Goal: Task Accomplishment & Management: Manage account settings

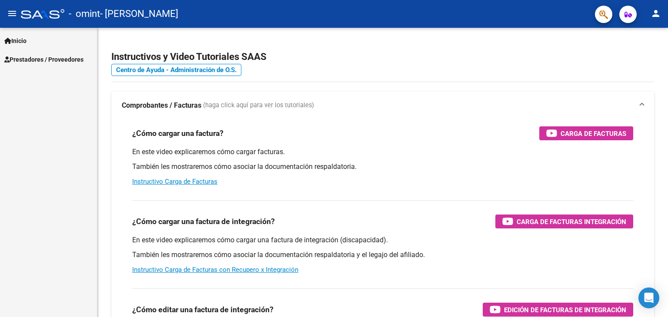
click at [28, 57] on span "Prestadores / Proveedores" at bounding box center [43, 60] width 79 height 10
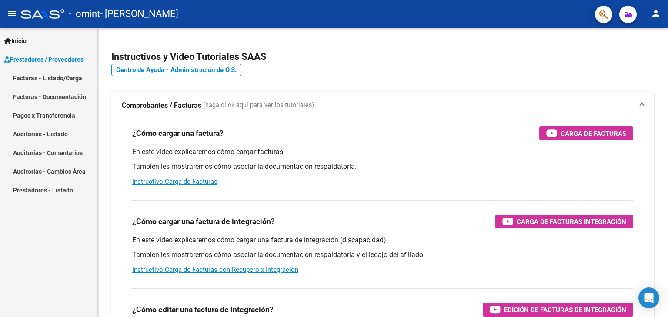
click at [36, 79] on link "Facturas - Listado/Carga" at bounding box center [48, 78] width 97 height 19
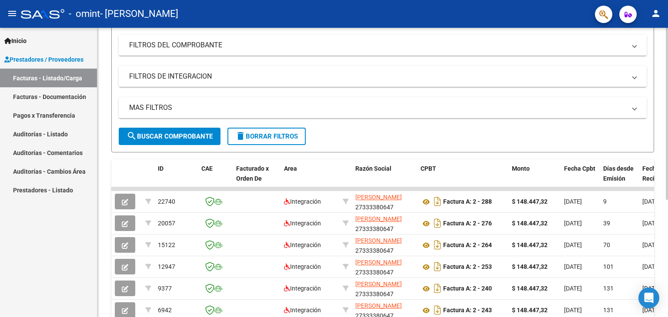
scroll to position [113, 0]
click at [660, 150] on div "Video tutorial PRESTADORES -> Listado de CPBTs Emitidos por Prestadores / Prove…" at bounding box center [383, 155] width 572 height 481
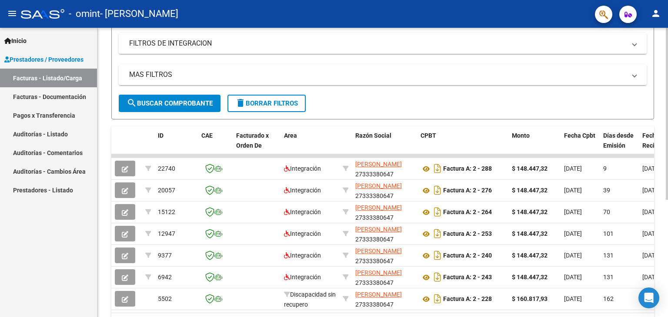
scroll to position [197, 0]
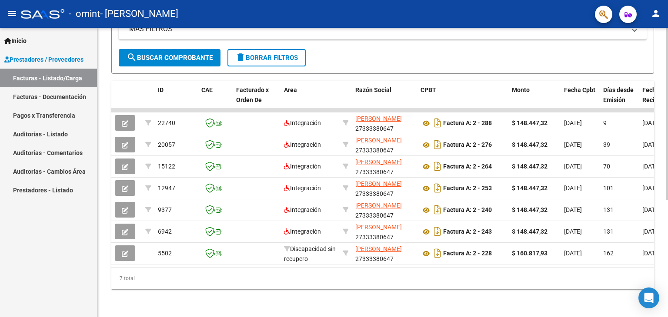
click at [667, 213] on div at bounding box center [667, 231] width 2 height 172
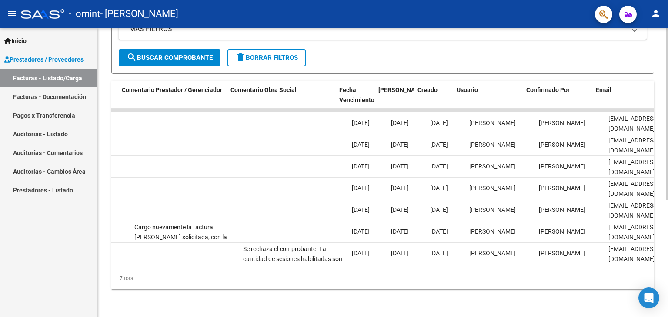
scroll to position [0, 1290]
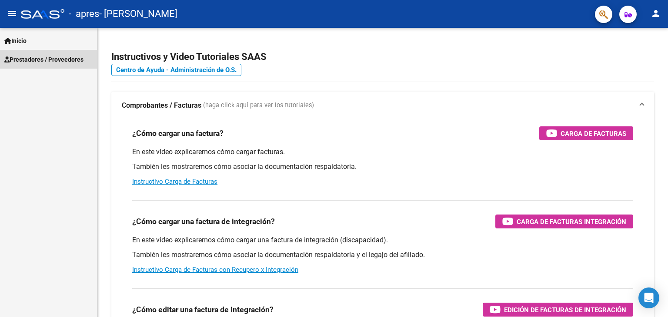
click at [38, 63] on span "Prestadores / Proveedores" at bounding box center [43, 60] width 79 height 10
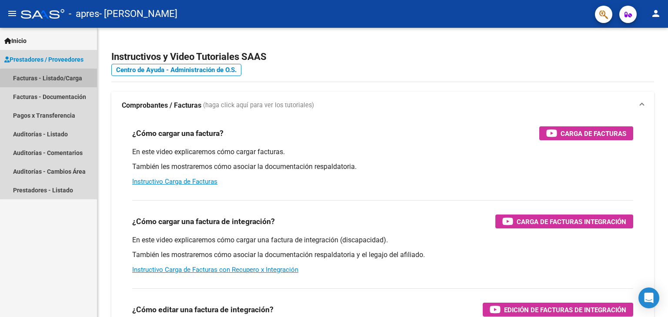
click at [49, 83] on link "Facturas - Listado/Carga" at bounding box center [48, 78] width 97 height 19
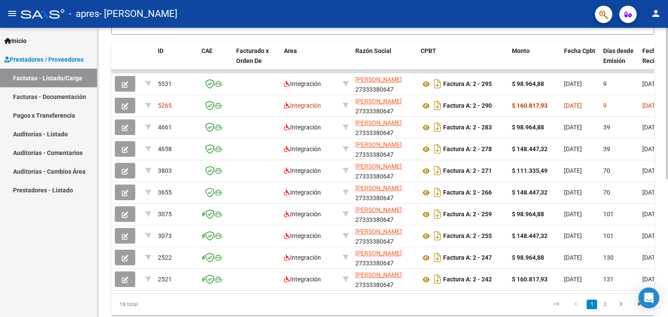
scroll to position [253, 0]
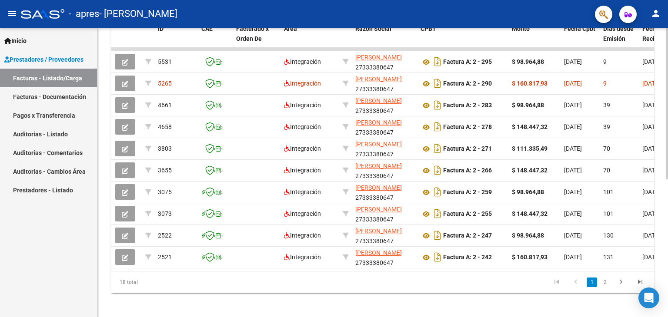
click at [667, 229] on div at bounding box center [667, 239] width 2 height 152
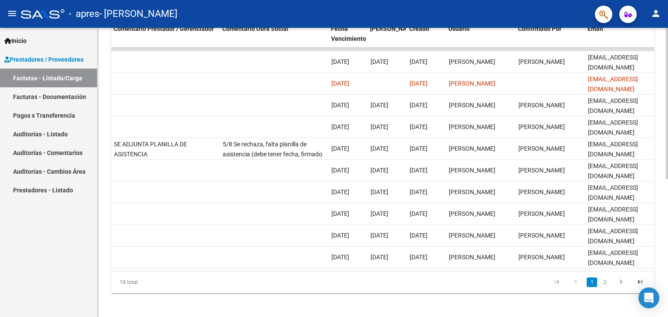
scroll to position [0, 1290]
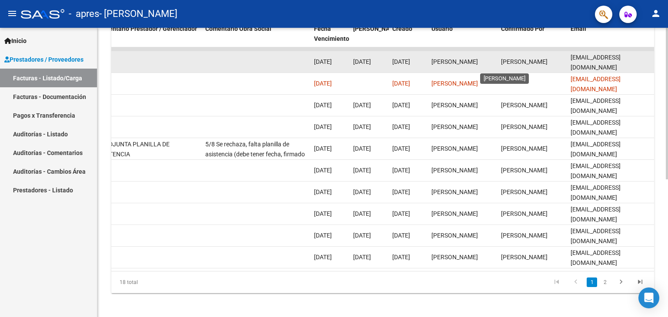
click at [503, 64] on span "[PERSON_NAME]" at bounding box center [524, 61] width 47 height 7
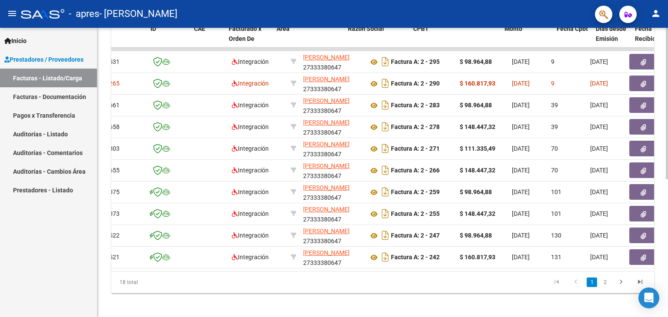
scroll to position [0, 0]
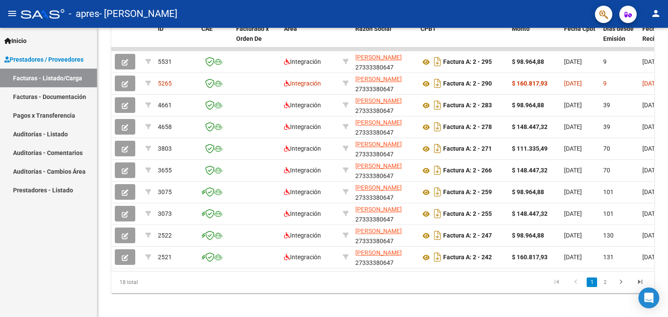
click at [659, 11] on mat-icon "person" at bounding box center [655, 13] width 10 height 10
click at [638, 60] on button "exit_to_app Salir" at bounding box center [637, 57] width 53 height 21
